Goal: Use online tool/utility: Utilize a website feature to perform a specific function

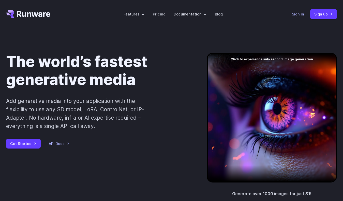
click at [300, 14] on link "Sign in" at bounding box center [298, 14] width 12 height 6
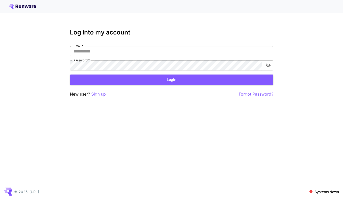
click at [216, 56] on input "Email   *" at bounding box center [171, 51] width 203 height 10
click at [121, 53] on input "Email   *" at bounding box center [171, 51] width 203 height 10
type input "**********"
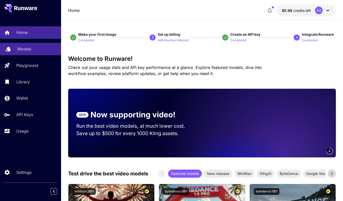
click at [31, 49] on div "Models" at bounding box center [37, 49] width 40 height 6
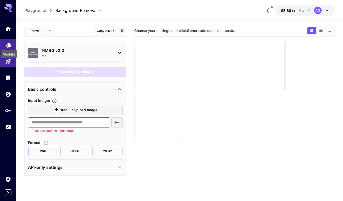
click at [8, 46] on icon "Models" at bounding box center [8, 43] width 5 height 5
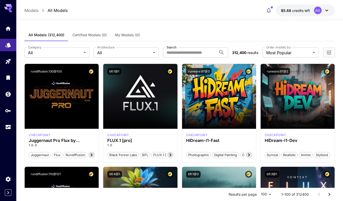
click at [120, 34] on span "My Models (0)" at bounding box center [127, 35] width 25 height 5
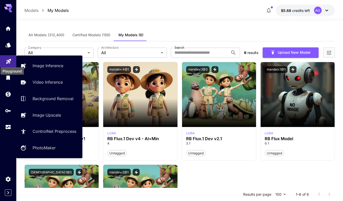
click at [9, 62] on icon "Playground" at bounding box center [9, 60] width 6 height 6
